Goal: Task Accomplishment & Management: Manage account settings

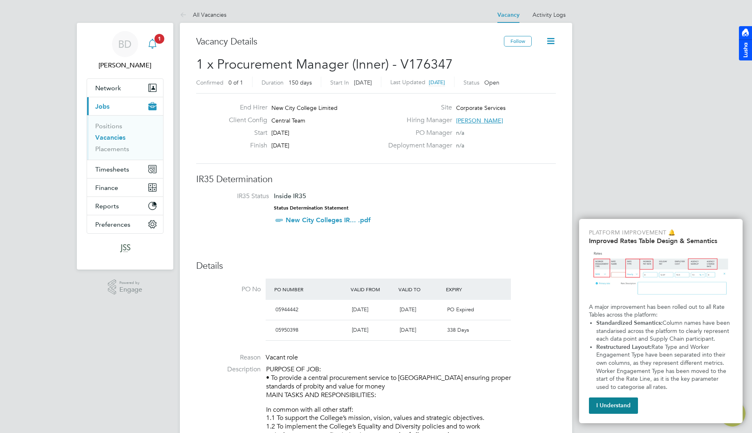
click at [150, 42] on icon "Main navigation" at bounding box center [152, 44] width 10 height 10
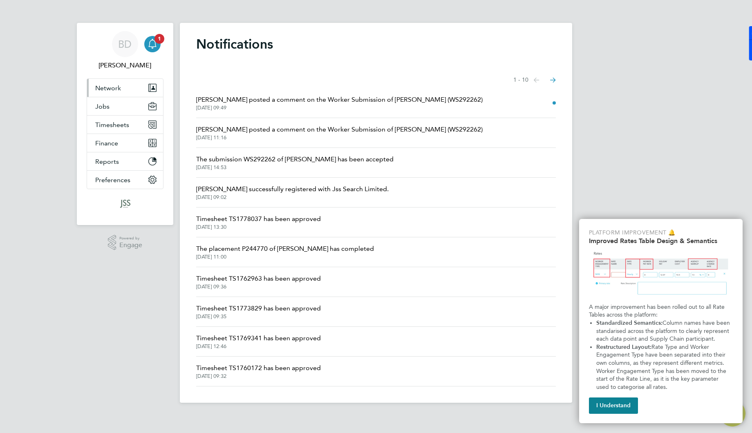
click at [126, 90] on button "Network" at bounding box center [125, 88] width 76 height 18
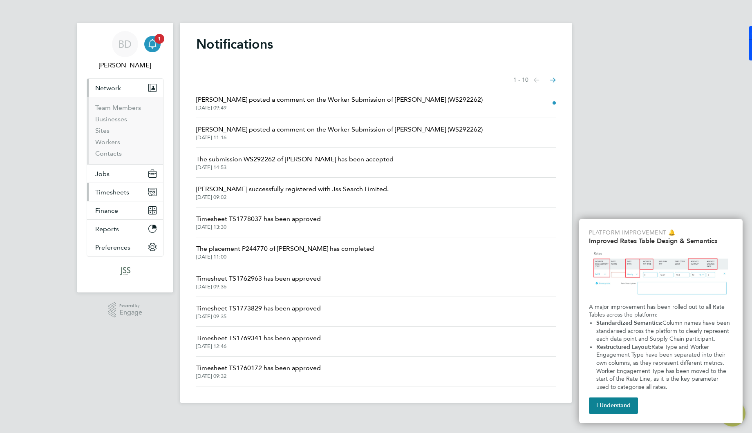
click at [109, 193] on span "Timesheets" at bounding box center [112, 192] width 34 height 8
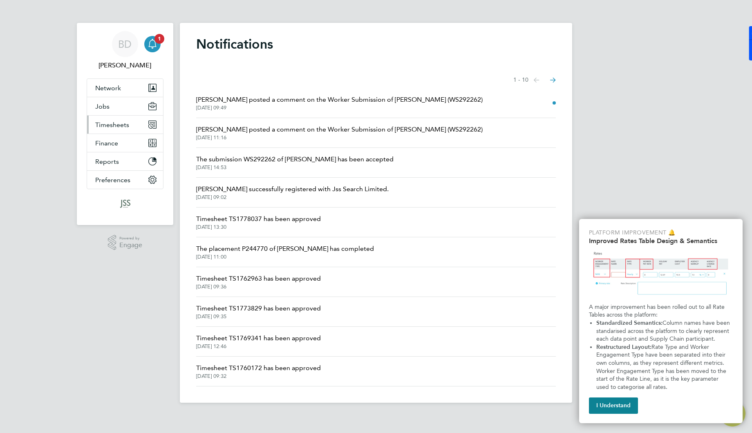
click at [112, 131] on button "Timesheets" at bounding box center [125, 125] width 76 height 18
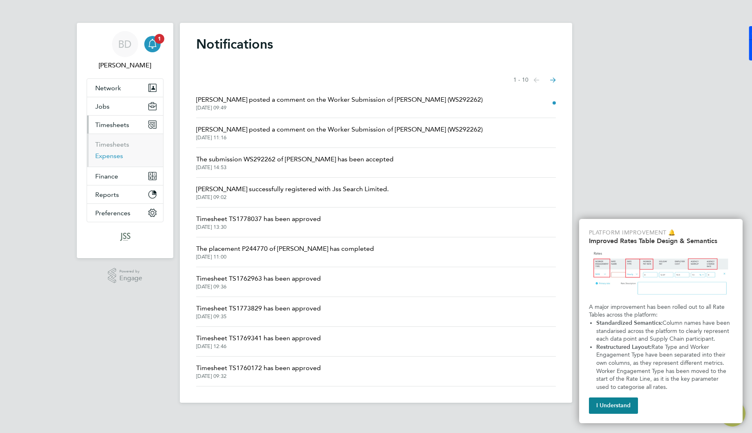
click at [114, 152] on link "Expenses" at bounding box center [109, 156] width 28 height 8
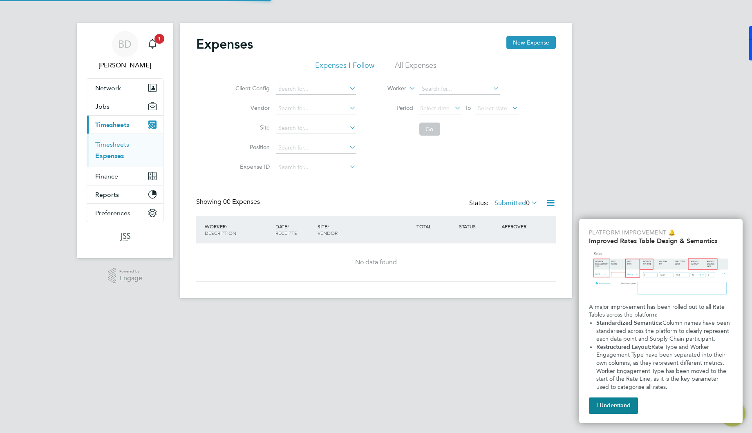
click at [115, 143] on link "Timesheets" at bounding box center [112, 145] width 34 height 8
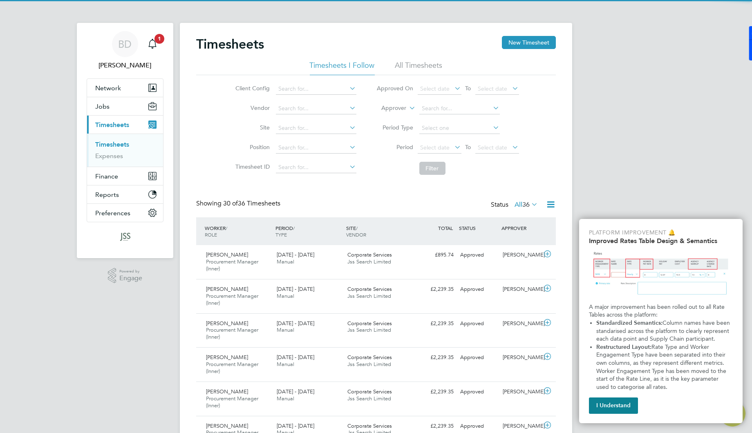
scroll to position [28, 71]
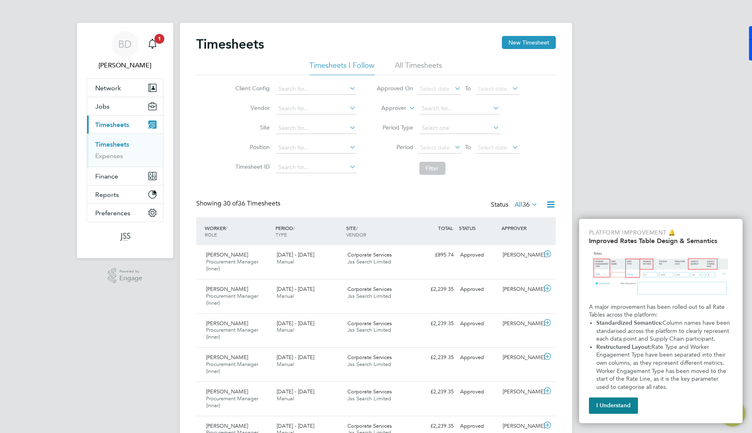
click at [123, 118] on button "Current page: Timesheets" at bounding box center [125, 125] width 76 height 18
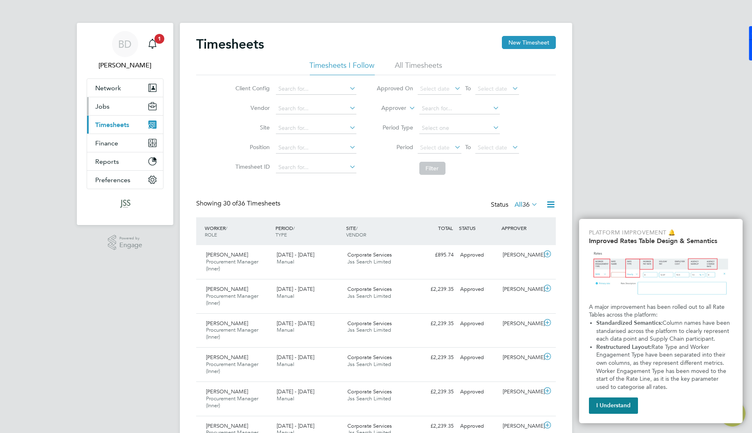
click at [113, 110] on button "Jobs" at bounding box center [125, 106] width 76 height 18
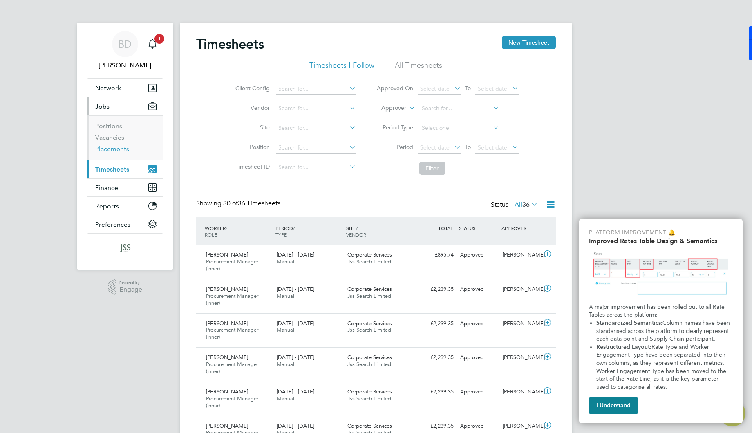
click at [113, 149] on link "Placements" at bounding box center [112, 149] width 34 height 8
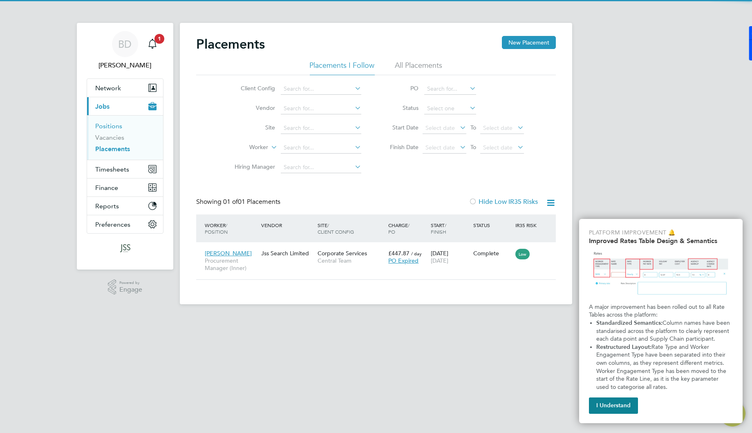
click at [118, 126] on link "Positions" at bounding box center [108, 126] width 27 height 8
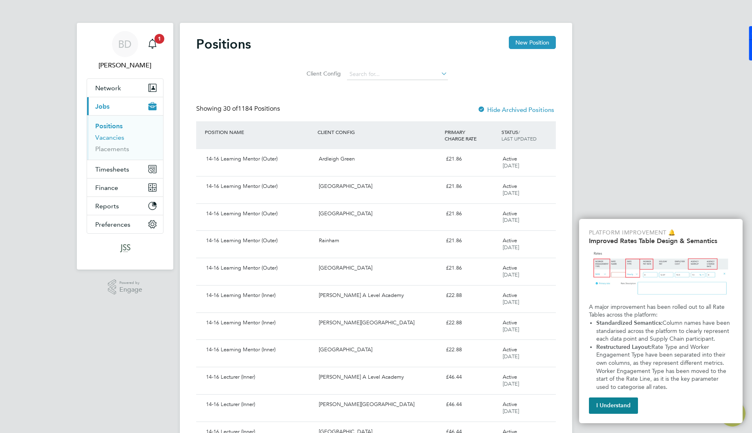
click at [107, 137] on link "Vacancies" at bounding box center [109, 138] width 29 height 8
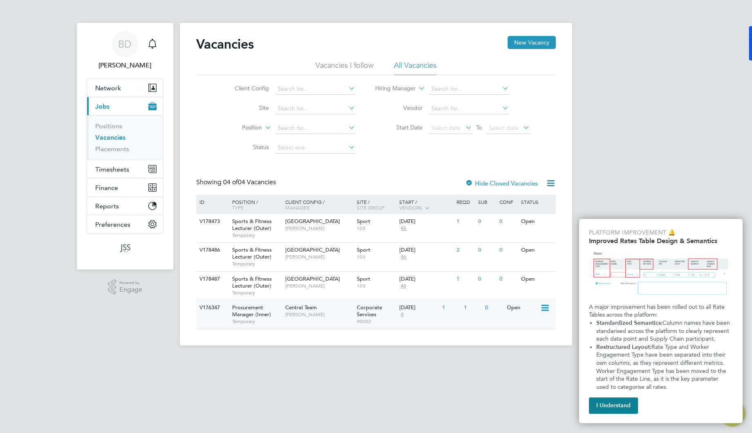
click at [411, 310] on div "04 Aug 2025" at bounding box center [418, 307] width 39 height 7
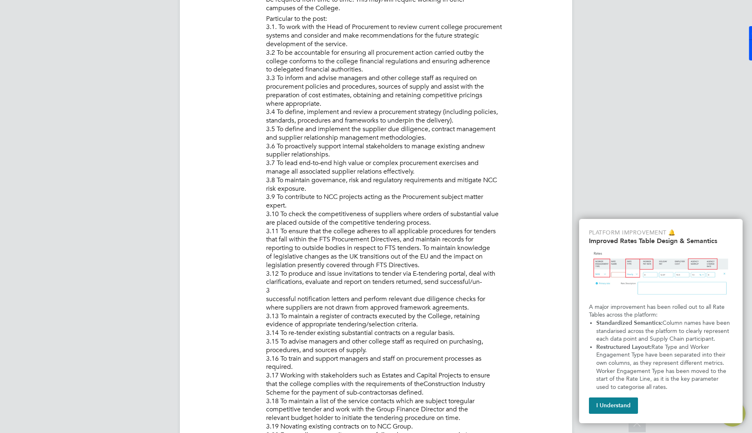
scroll to position [602, 0]
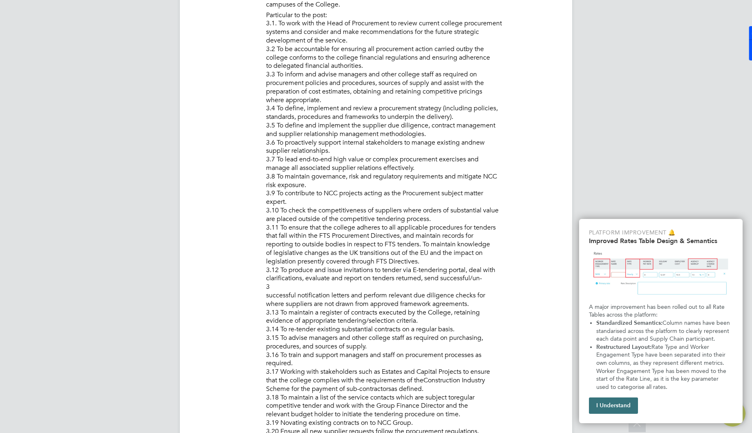
click at [609, 401] on button "I Understand" at bounding box center [613, 405] width 49 height 16
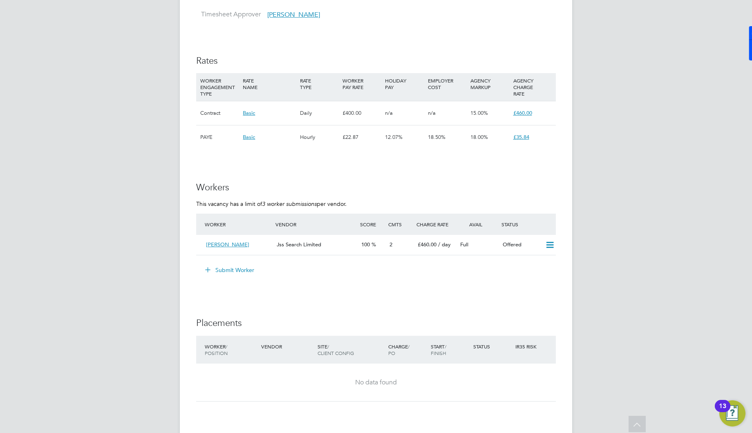
scroll to position [1303, 0]
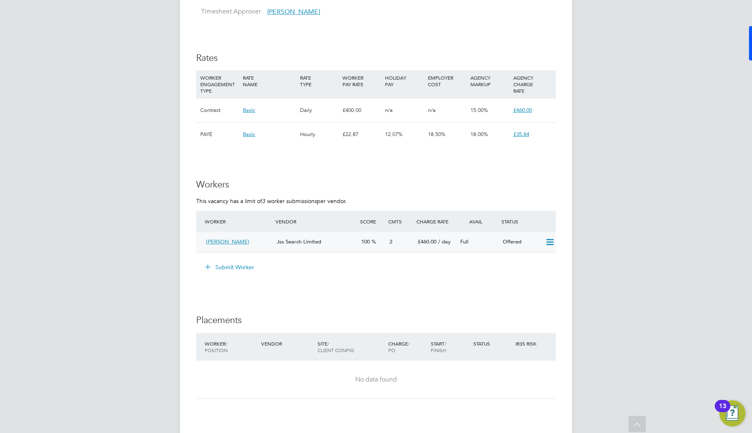
click at [228, 239] on span "[PERSON_NAME]" at bounding box center [227, 241] width 43 height 7
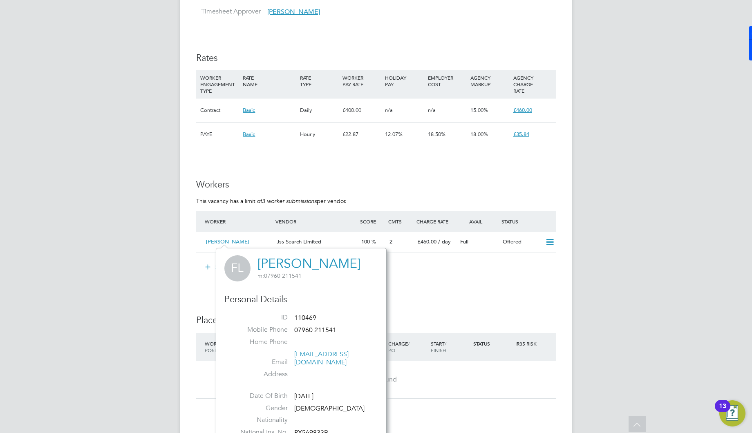
scroll to position [1346, 0]
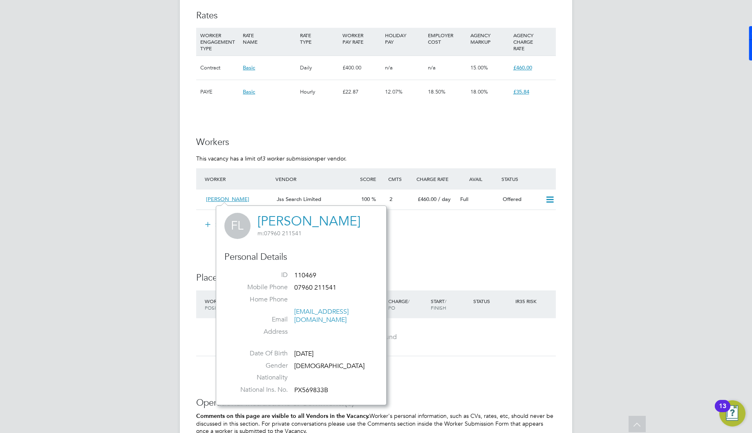
click at [324, 219] on link "[PERSON_NAME]" at bounding box center [308, 221] width 103 height 16
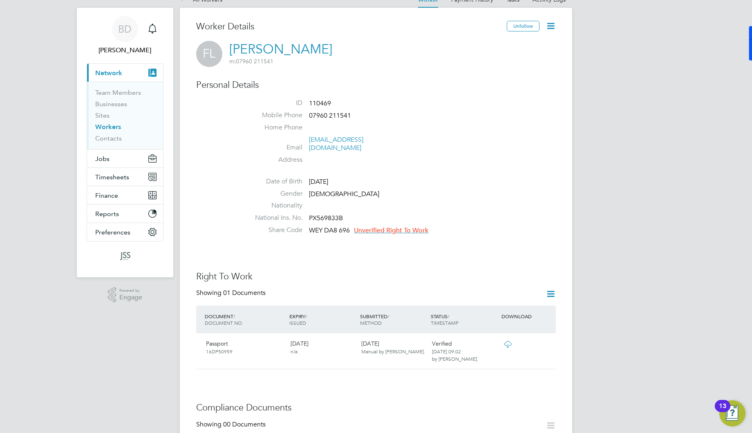
scroll to position [15, 0]
click at [388, 226] on span "Unverified Right To Work" at bounding box center [391, 230] width 74 height 8
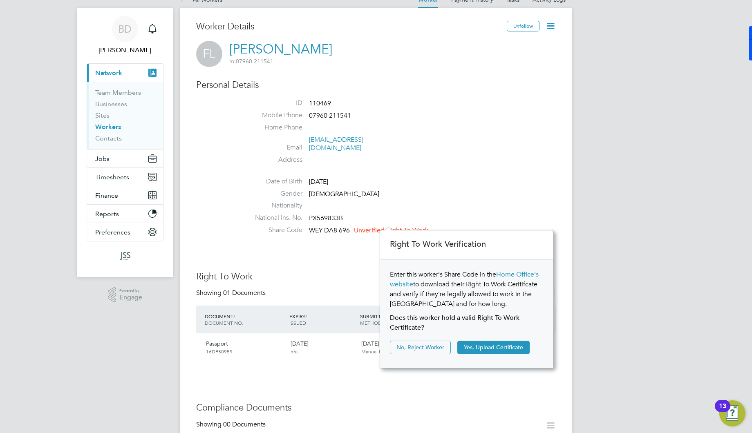
scroll to position [8, 74]
click at [486, 348] on button "Yes, Upload Certificate" at bounding box center [493, 347] width 72 height 13
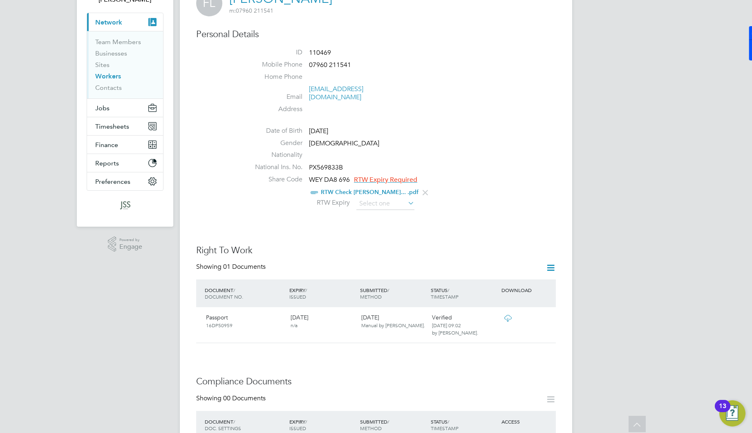
scroll to position [68, 0]
click at [379, 196] on input at bounding box center [385, 202] width 58 height 12
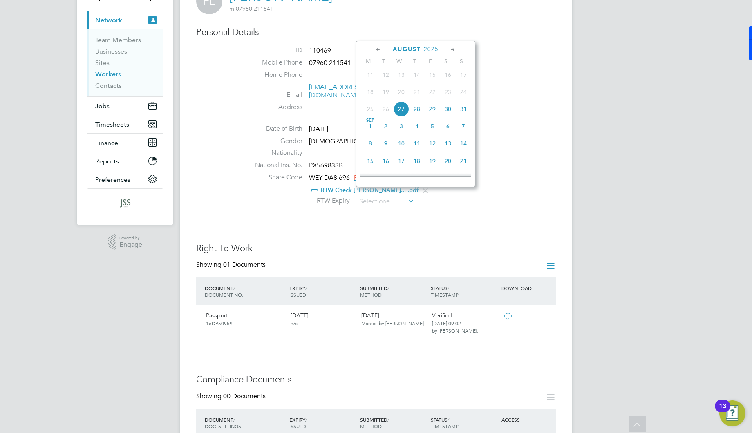
click at [516, 103] on li "Address" at bounding box center [400, 109] width 310 height 12
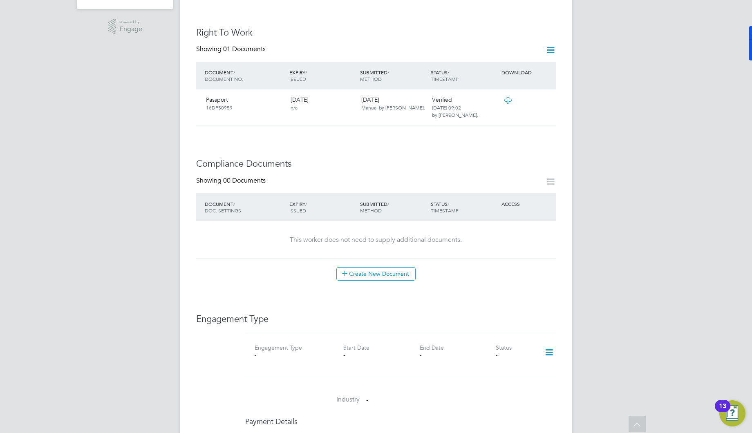
scroll to position [283, 0]
click at [380, 268] on button "Create New Document" at bounding box center [375, 274] width 79 height 13
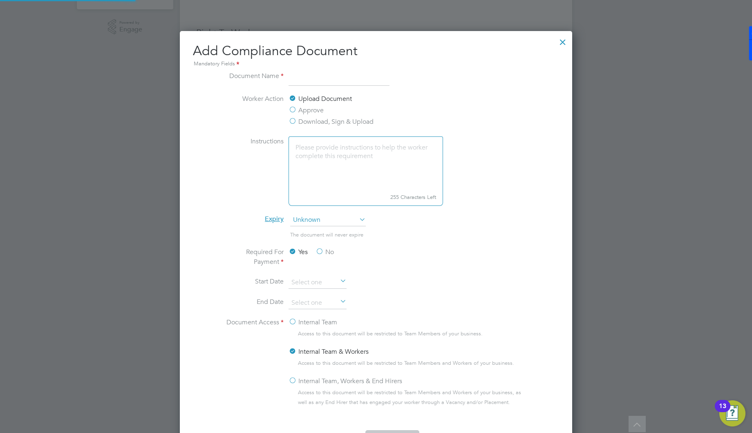
scroll to position [427, 393]
click at [562, 44] on div at bounding box center [562, 40] width 15 height 15
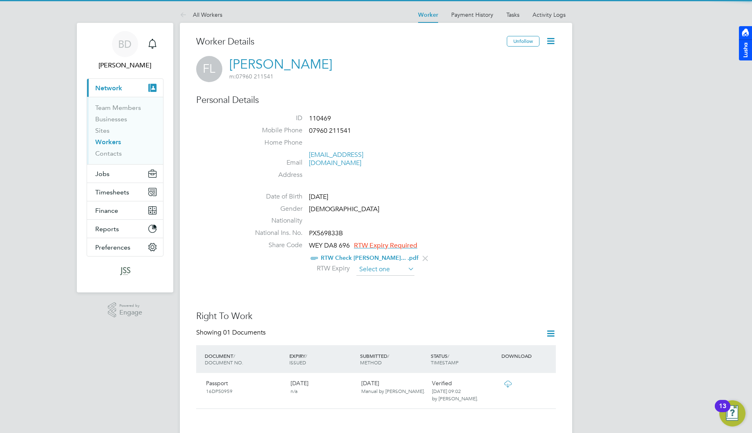
scroll to position [57, 0]
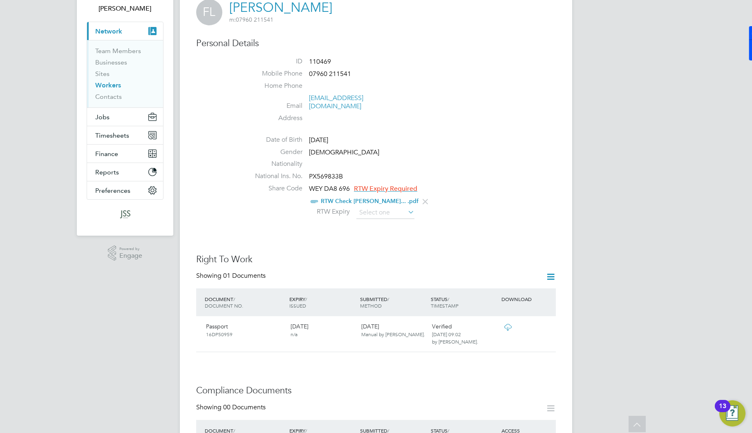
click at [385, 185] on span "RTW Expiry Required" at bounding box center [385, 189] width 63 height 8
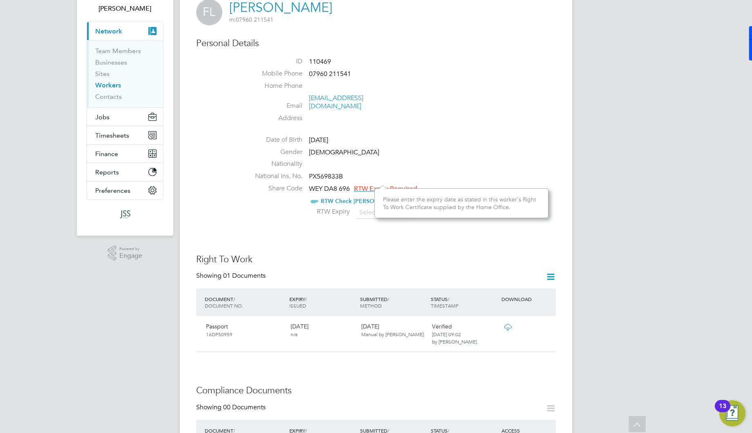
scroll to position [8, 63]
click at [368, 207] on input at bounding box center [385, 213] width 58 height 12
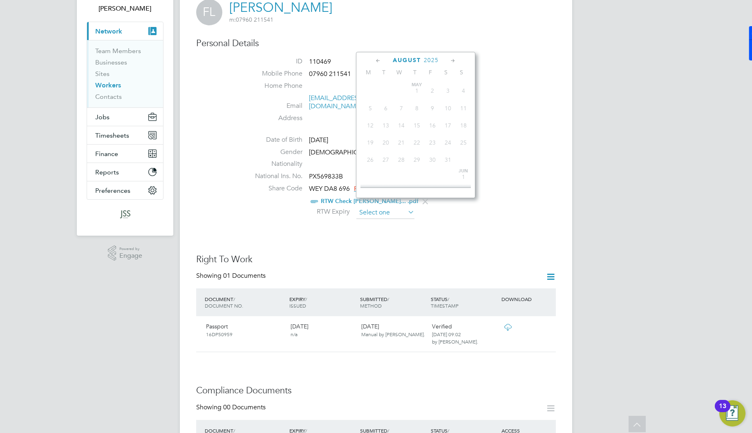
scroll to position [315, 0]
click at [451, 61] on icon at bounding box center [453, 60] width 8 height 9
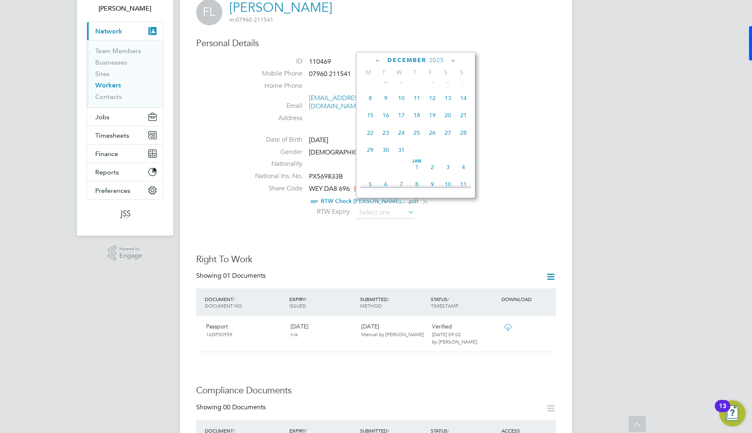
click at [451, 61] on icon at bounding box center [453, 60] width 8 height 9
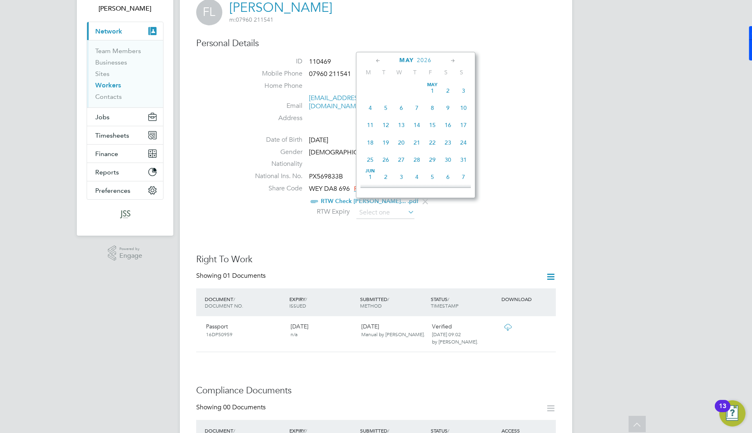
click at [451, 61] on icon at bounding box center [453, 60] width 8 height 9
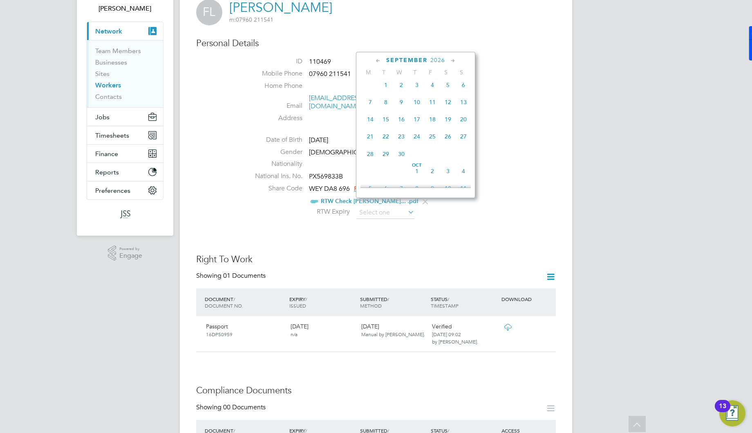
click at [428, 59] on div "September 2026" at bounding box center [415, 60] width 110 height 8
click at [408, 57] on span "September" at bounding box center [406, 60] width 41 height 7
click at [403, 62] on span "August" at bounding box center [407, 60] width 28 height 7
click at [406, 56] on div "August 2025 M T W T F S S May 1 2 3 4 5 6 7 8 9 10 11 12 13 14 15 16 17 18 19 2…" at bounding box center [415, 125] width 119 height 146
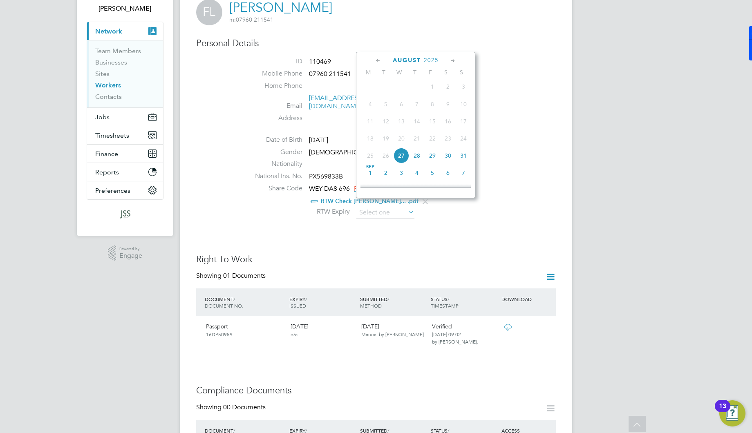
click at [428, 60] on span "2025" at bounding box center [431, 60] width 15 height 7
click at [443, 139] on span "2030" at bounding box center [448, 136] width 16 height 16
click at [402, 120] on span "31" at bounding box center [401, 119] width 16 height 16
type input "[DATE]"
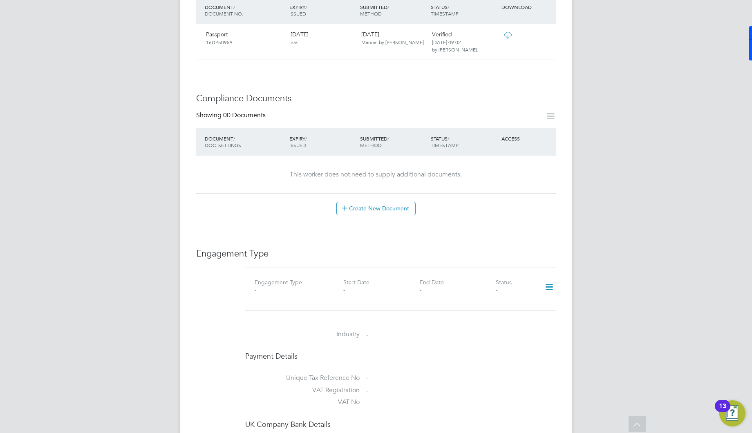
scroll to position [349, 0]
click at [381, 201] on button "Create New Document" at bounding box center [375, 207] width 79 height 13
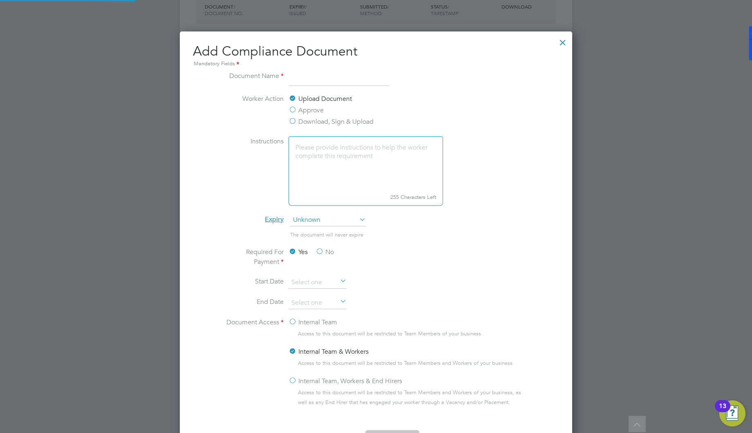
scroll to position [427, 393]
type input "R"
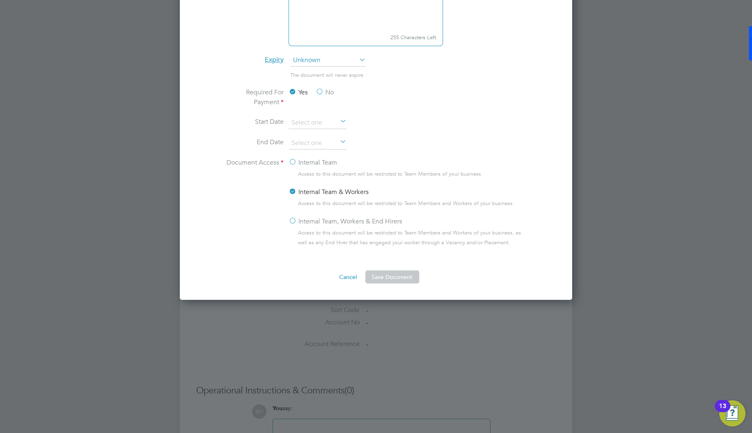
scroll to position [509, 0]
click at [321, 167] on div "Internal Team" at bounding box center [408, 163] width 241 height 11
click at [322, 162] on label "Internal Team" at bounding box center [312, 163] width 49 height 10
click at [0, 0] on input "Internal Team" at bounding box center [0, 0] width 0 height 0
click at [321, 190] on label "Internal Team & Workers" at bounding box center [328, 192] width 80 height 10
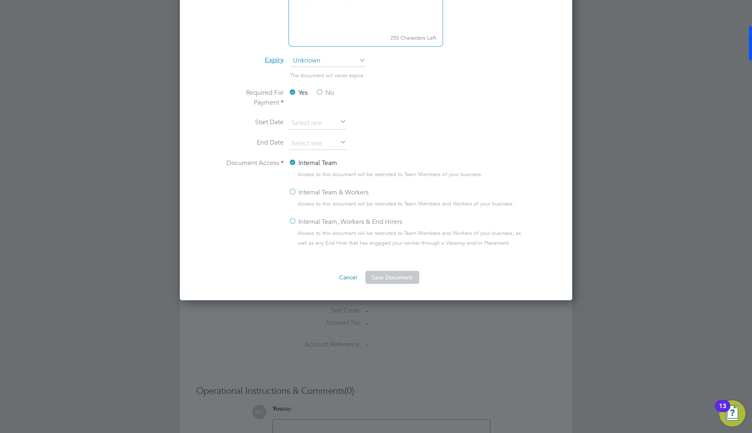
click at [0, 0] on input "Internal Team & Workers" at bounding box center [0, 0] width 0 height 0
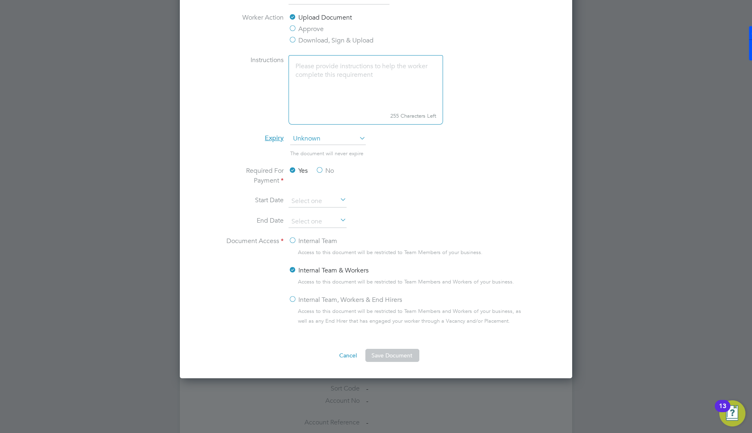
scroll to position [396, 0]
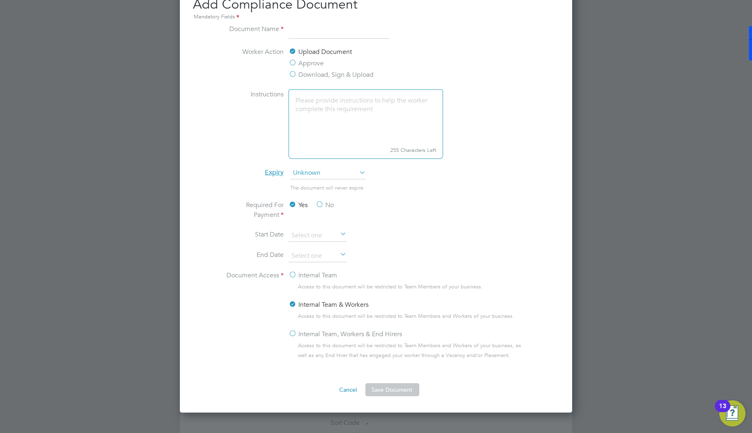
click at [352, 117] on textarea at bounding box center [365, 116] width 154 height 54
click at [310, 70] on label "Download, Sign & Upload" at bounding box center [330, 75] width 85 height 10
click at [0, 0] on input "Download, Sign & Upload" at bounding box center [0, 0] width 0 height 0
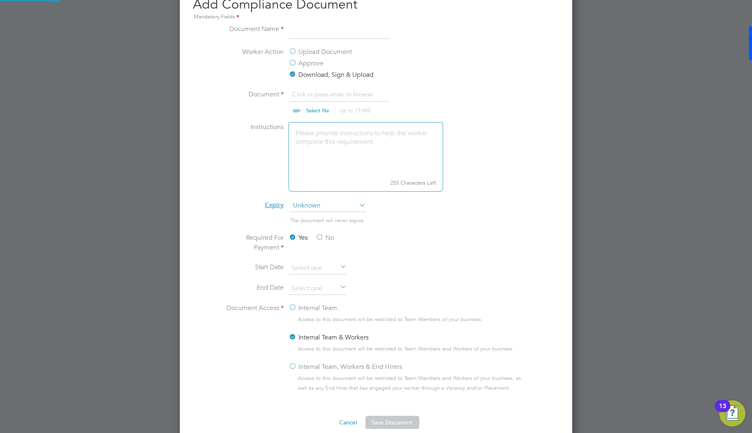
scroll to position [13, 101]
click at [299, 50] on label "Upload Document" at bounding box center [319, 52] width 63 height 10
click at [0, 0] on input "Upload Document" at bounding box center [0, 0] width 0 height 0
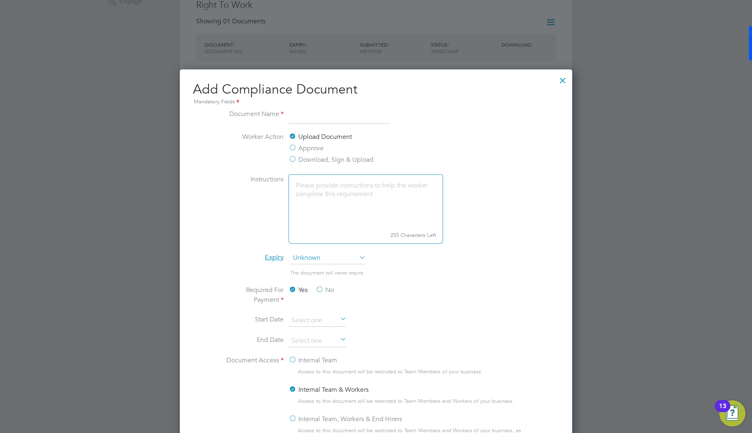
scroll to position [311, 0]
click at [545, 226] on ng-form "Document Name Worker Action Upload Document Approve Download, Sign & Upload Ins…" at bounding box center [376, 295] width 366 height 372
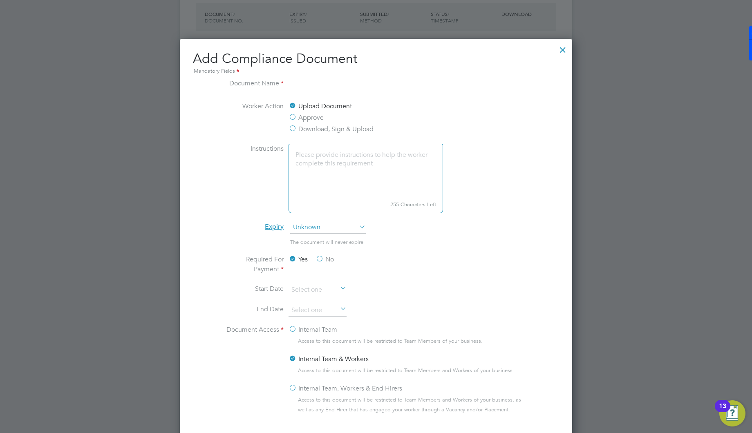
scroll to position [344, 0]
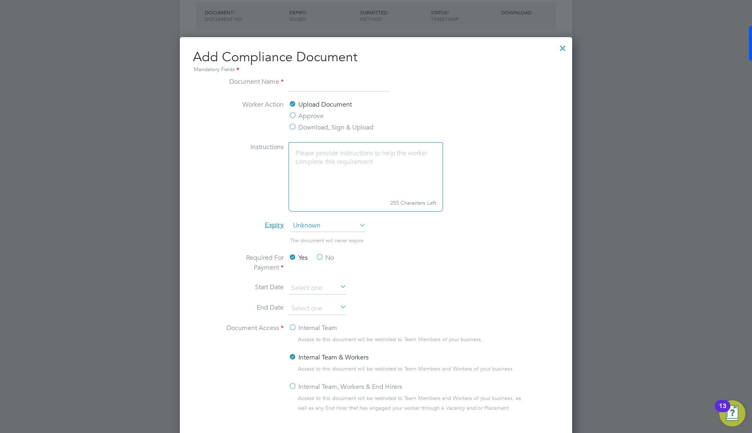
click at [327, 87] on input at bounding box center [338, 84] width 101 height 15
type input "vE"
click at [565, 48] on div at bounding box center [562, 46] width 15 height 15
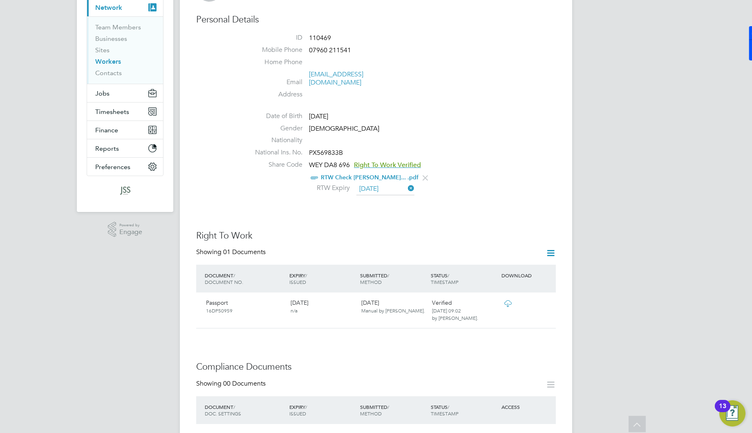
scroll to position [0, 0]
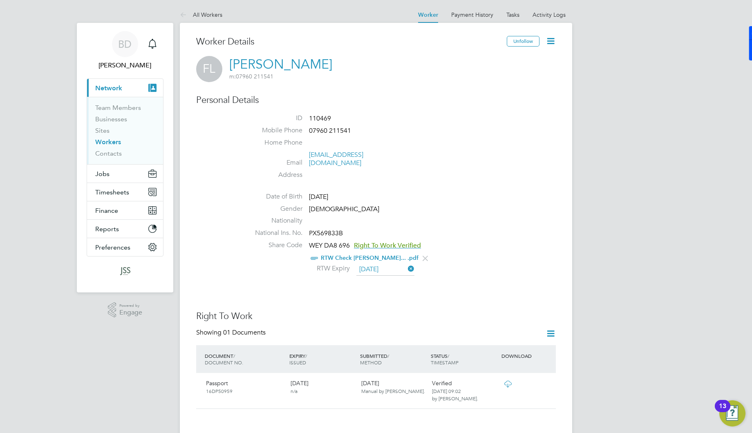
click at [108, 143] on link "Workers" at bounding box center [108, 142] width 26 height 8
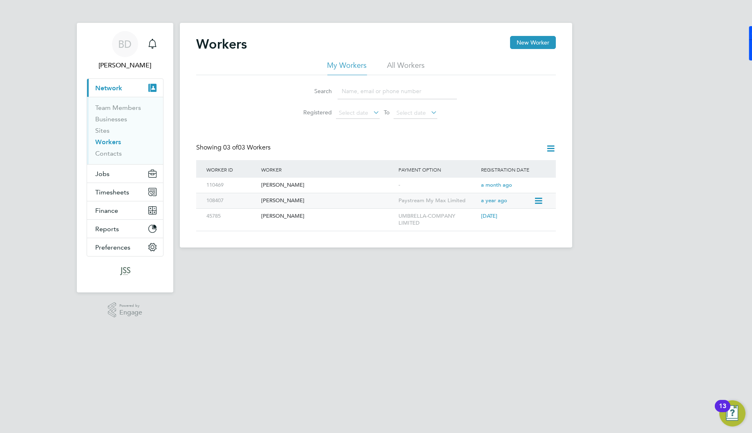
click at [275, 196] on div "Mike Addae" at bounding box center [327, 200] width 137 height 15
click at [285, 183] on div "[PERSON_NAME]" at bounding box center [327, 185] width 137 height 15
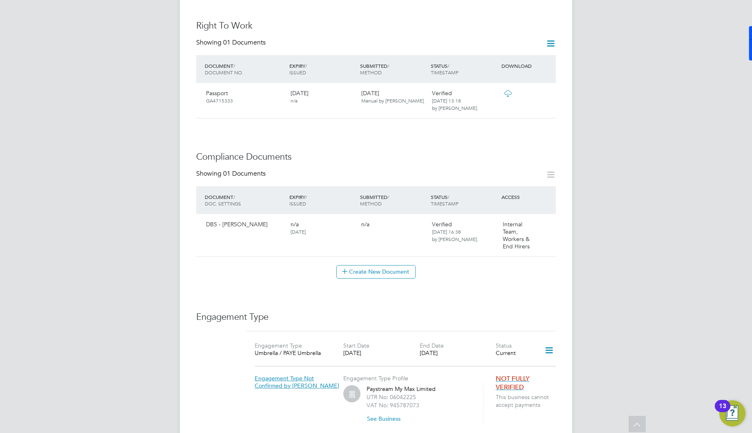
scroll to position [322, 0]
click at [473, 218] on div "Verified [DATE] 16:38 by [PERSON_NAME]." at bounding box center [463, 232] width 71 height 29
click at [544, 221] on icon at bounding box center [545, 226] width 8 height 10
click at [498, 248] on li "View Requested Document" at bounding box center [510, 247] width 82 height 11
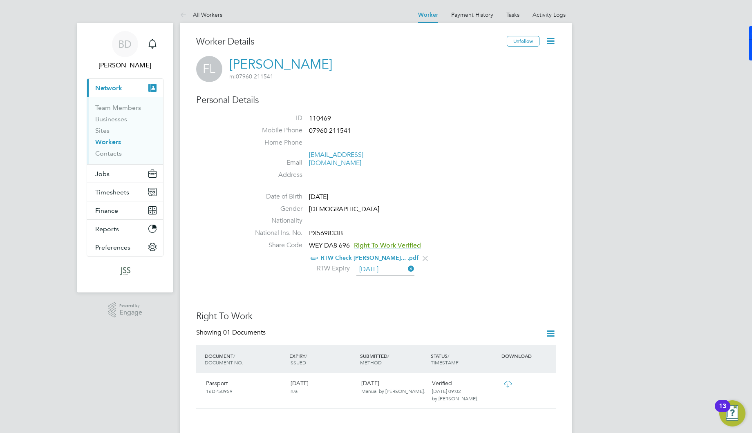
click at [551, 44] on icon at bounding box center [550, 41] width 10 height 10
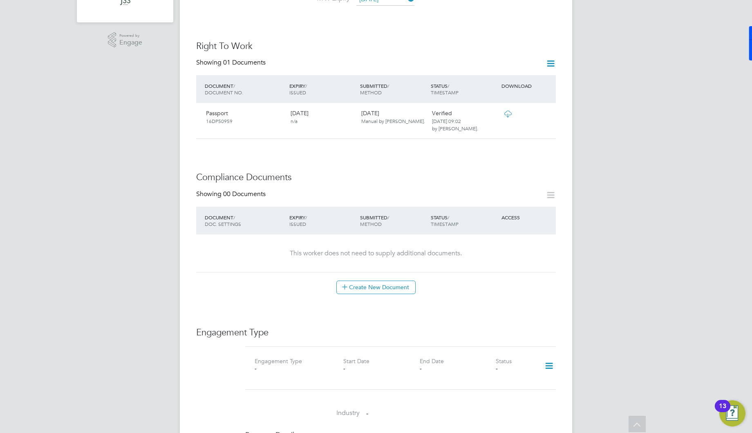
scroll to position [372, 0]
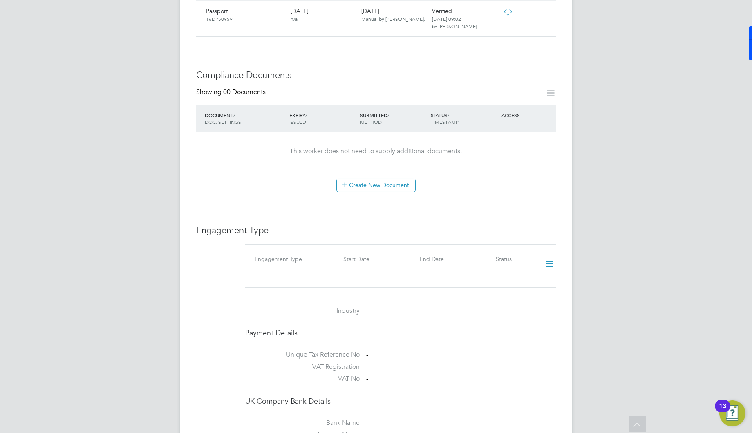
click at [550, 254] on icon at bounding box center [549, 263] width 14 height 19
click at [498, 290] on li "Add Engagement Type" at bounding box center [507, 289] width 93 height 11
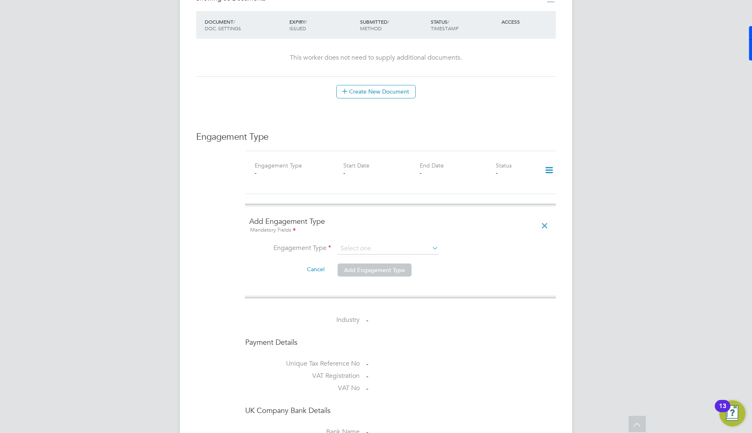
scroll to position [463, 0]
click at [380, 245] on input at bounding box center [387, 250] width 101 height 11
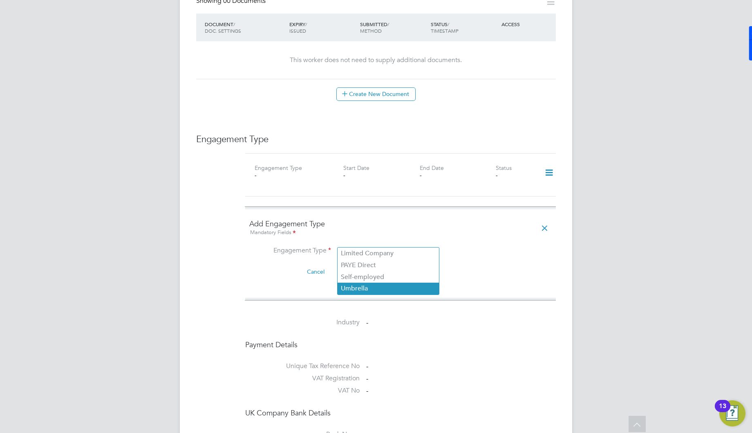
click at [375, 285] on li "Umbrella" at bounding box center [387, 289] width 101 height 12
type input "Umbrella"
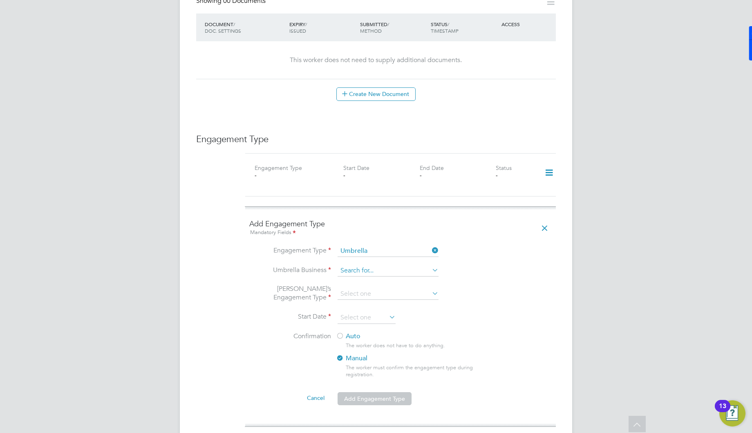
click at [359, 265] on input at bounding box center [387, 270] width 101 height 11
type input "W"
type input "K"
type input "J"
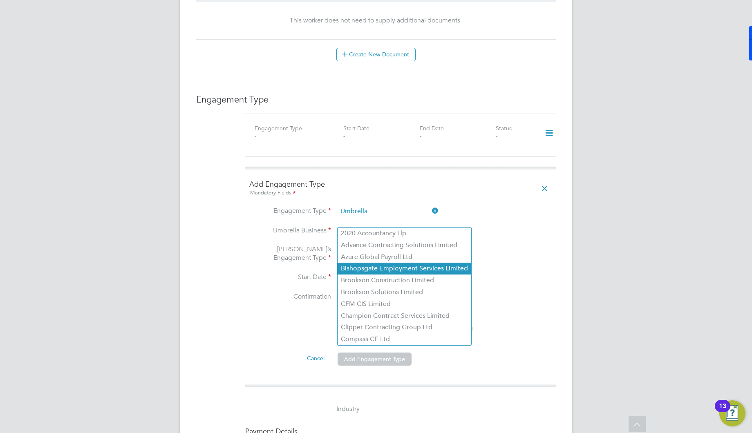
scroll to position [466, 0]
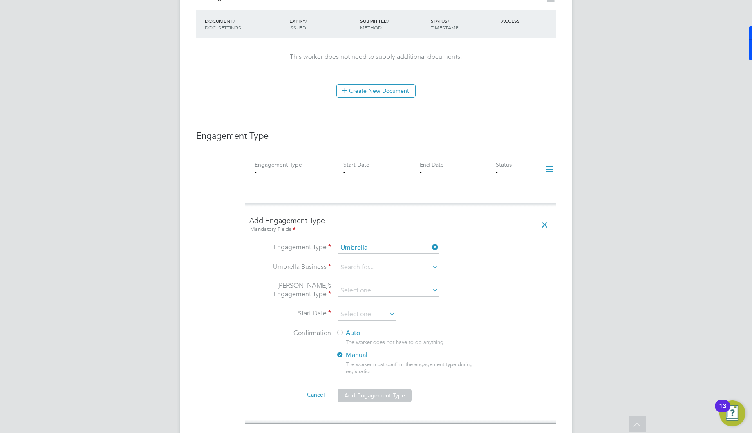
click at [430, 261] on icon at bounding box center [430, 266] width 0 height 11
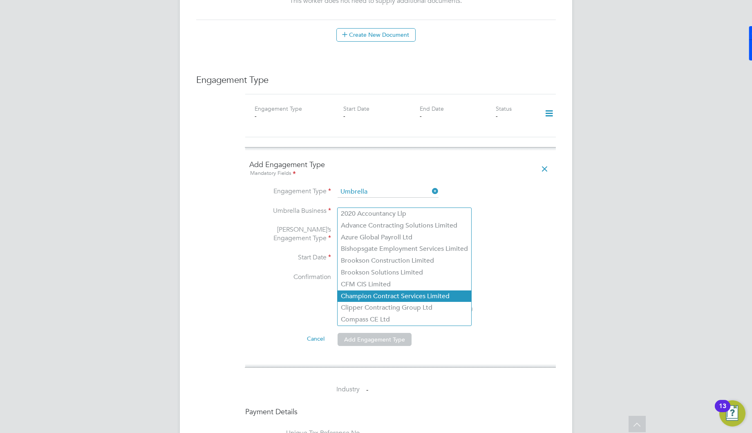
scroll to position [525, 0]
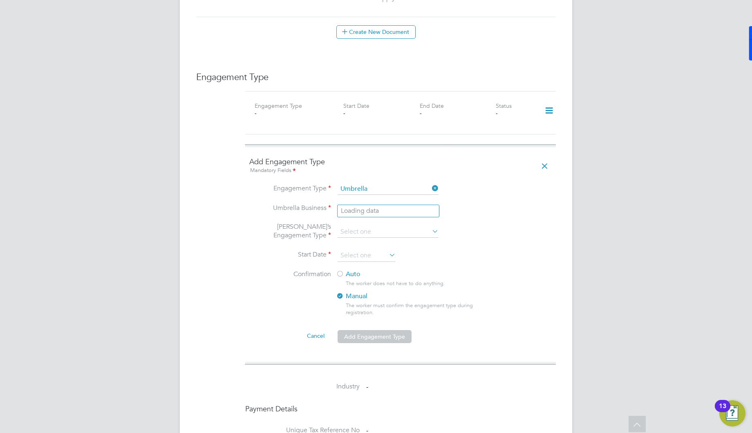
type input "P"
type input "WORK WELL"
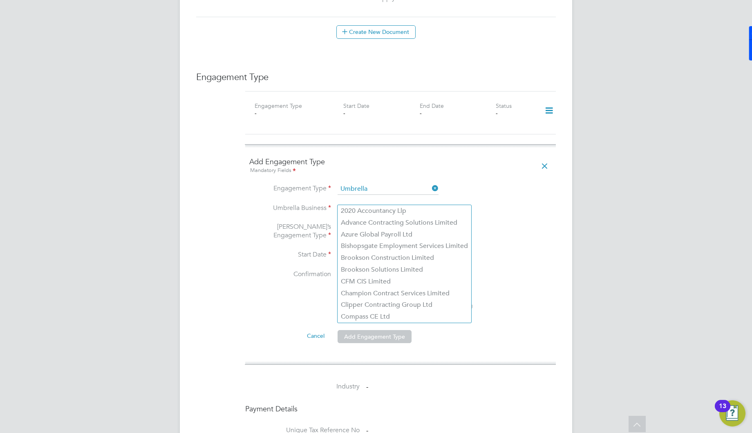
click at [513, 228] on li "[PERSON_NAME]’s Engagement Type" at bounding box center [400, 236] width 302 height 27
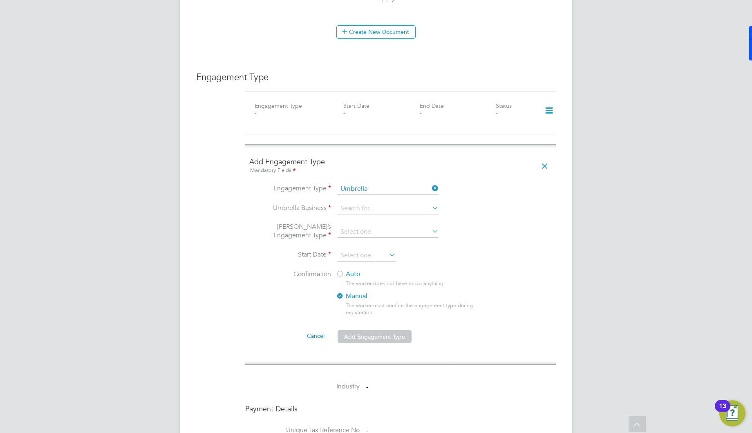
click at [355, 270] on div "Auto The worker does not have to do anything. Manual The worker must confirm th…" at bounding box center [412, 295] width 153 height 51
click at [355, 270] on label "Auto" at bounding box center [409, 274] width 147 height 9
click at [379, 183] on input at bounding box center [387, 188] width 101 height 11
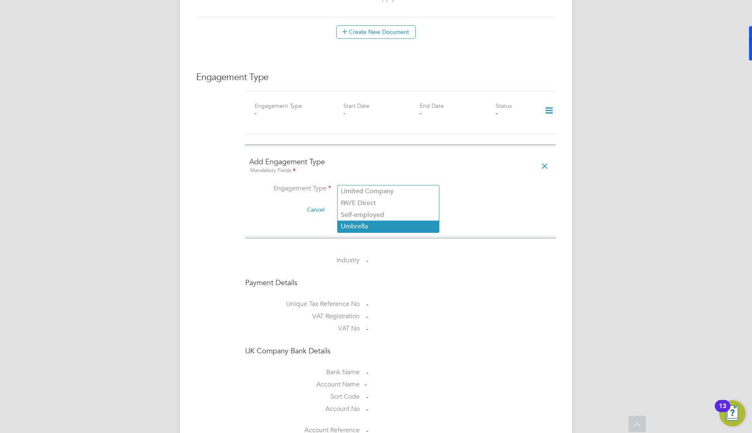
click at [366, 227] on li "Umbrella" at bounding box center [387, 227] width 101 height 12
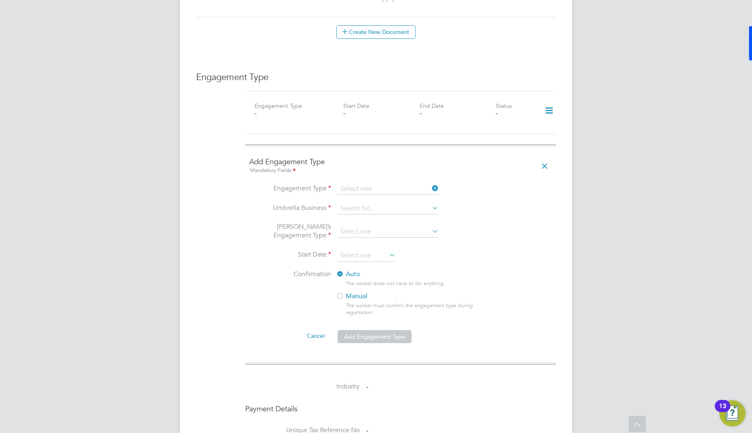
type input "Umbrella"
click at [366, 203] on input at bounding box center [387, 208] width 101 height 11
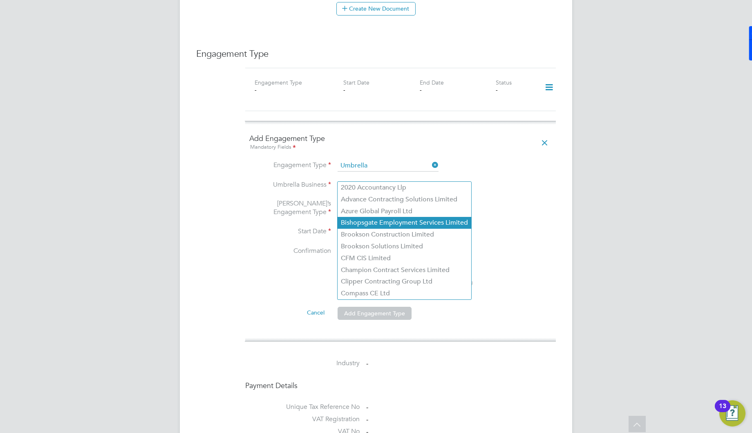
scroll to position [549, 0]
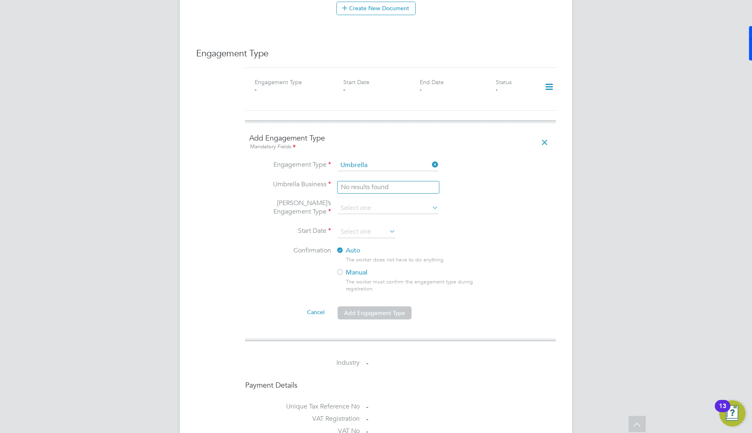
type input "J"
type input "W"
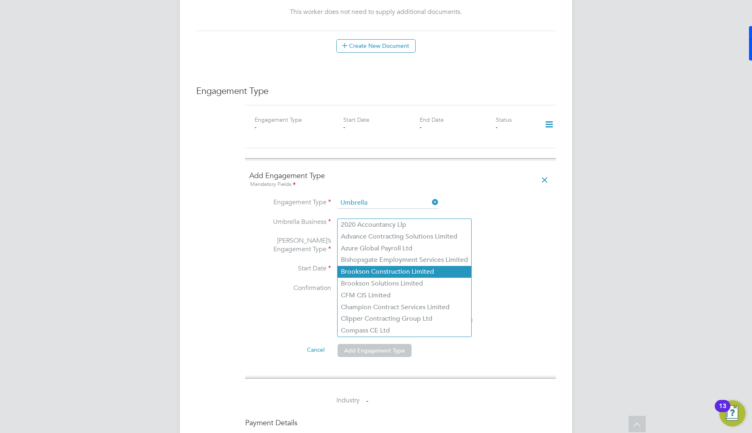
scroll to position [510, 0]
type input "W"
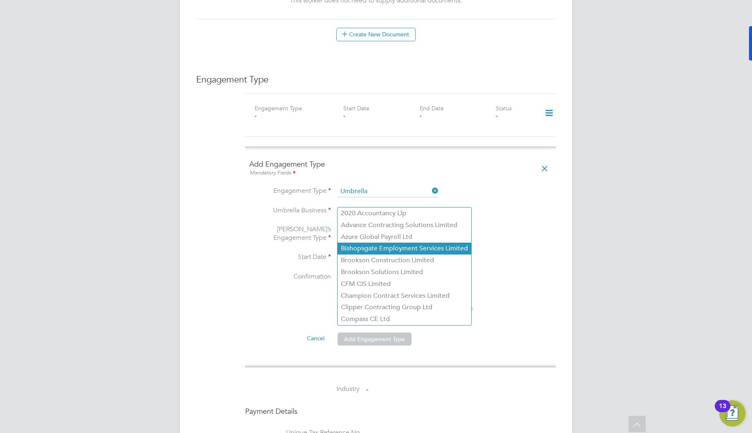
scroll to position [526, 0]
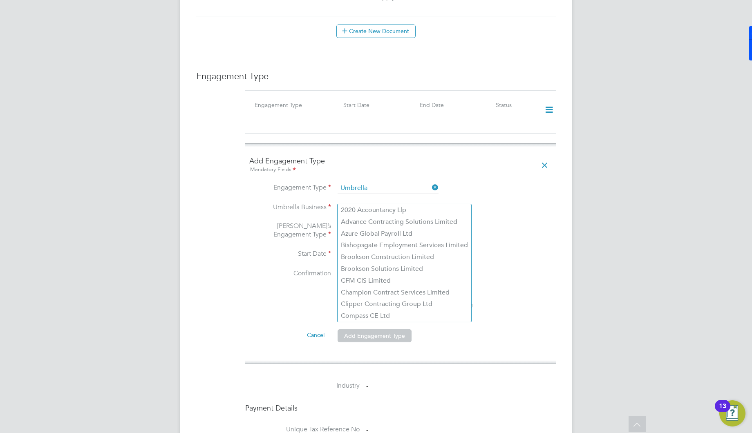
click at [504, 235] on li "[PERSON_NAME]’s Engagement Type" at bounding box center [400, 235] width 302 height 27
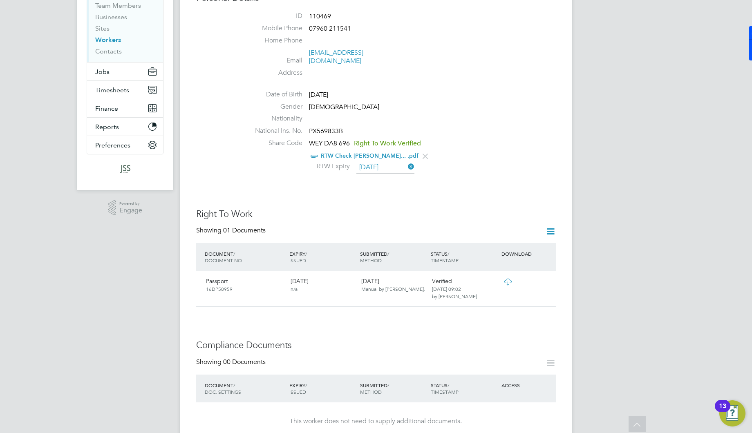
scroll to position [0, 0]
